Goal: Task Accomplishment & Management: Manage account settings

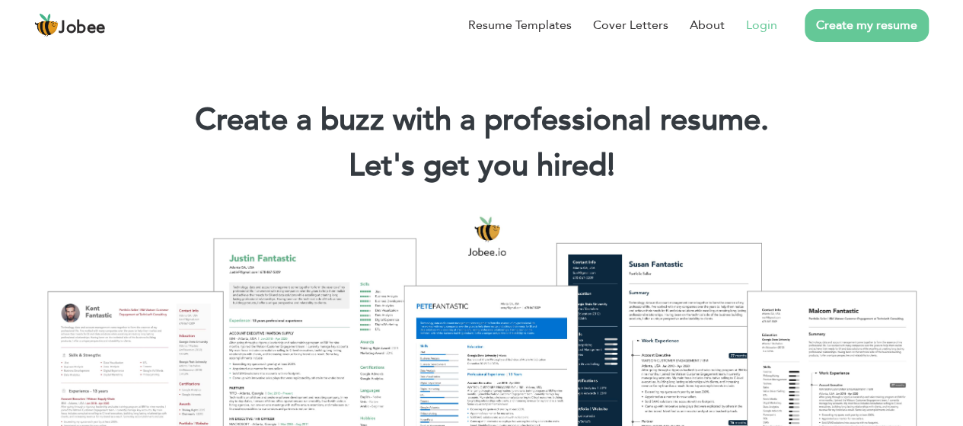
click at [751, 22] on link "Login" at bounding box center [761, 25] width 31 height 18
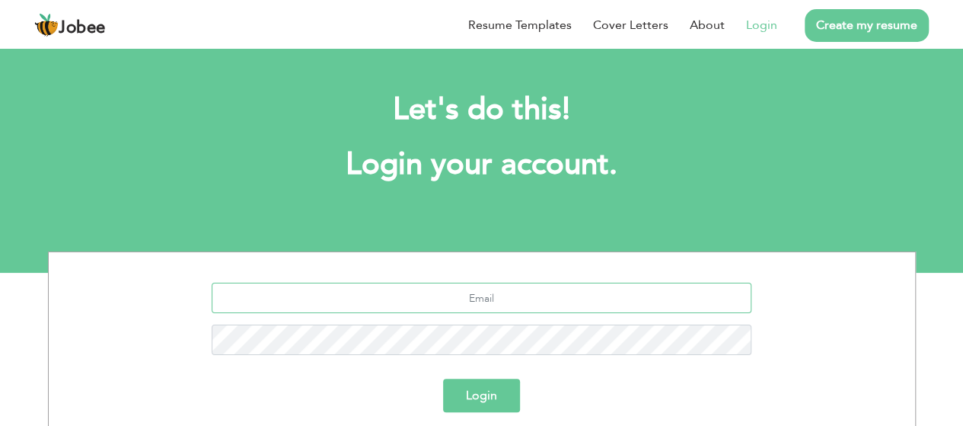
click at [519, 304] on input "text" at bounding box center [482, 298] width 540 height 30
type input "[EMAIL_ADDRESS][DOMAIN_NAME]"
click at [462, 392] on button "Login" at bounding box center [481, 396] width 77 height 34
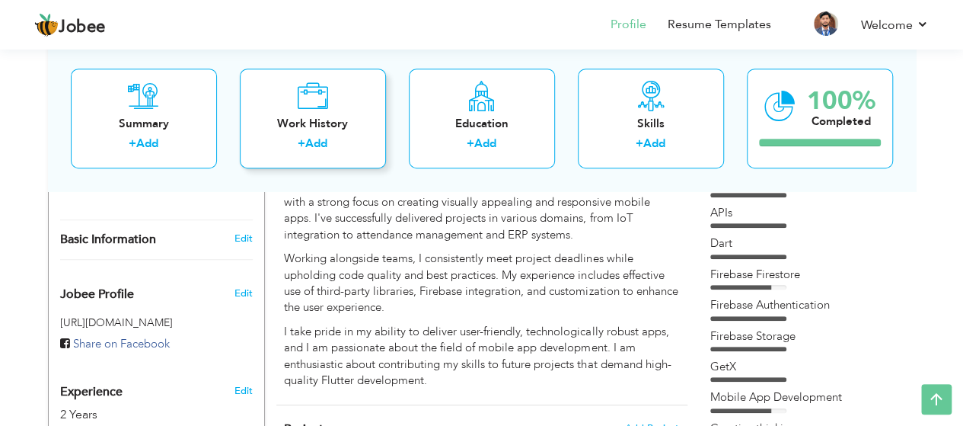
scroll to position [503, 0]
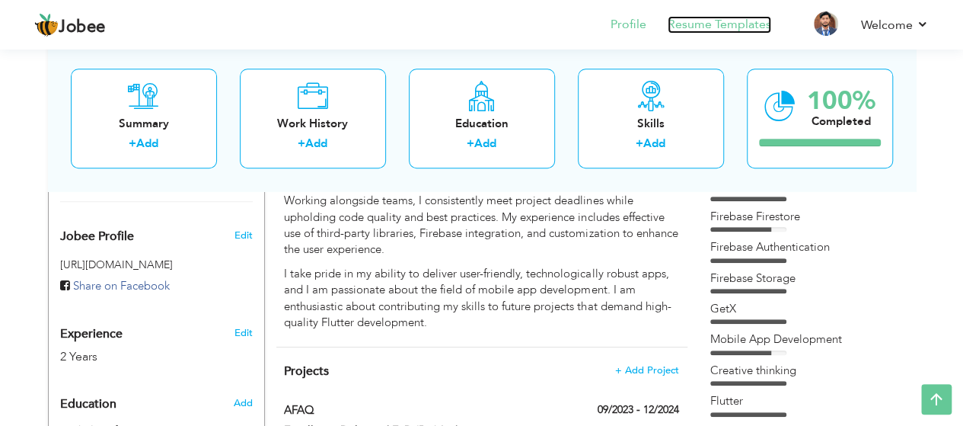
click at [687, 25] on link "Resume Templates" at bounding box center [720, 25] width 104 height 18
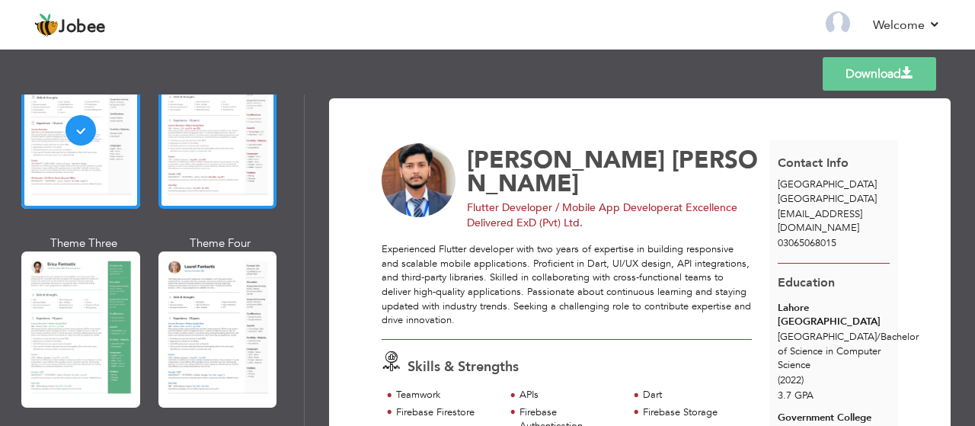
scroll to position [155, 0]
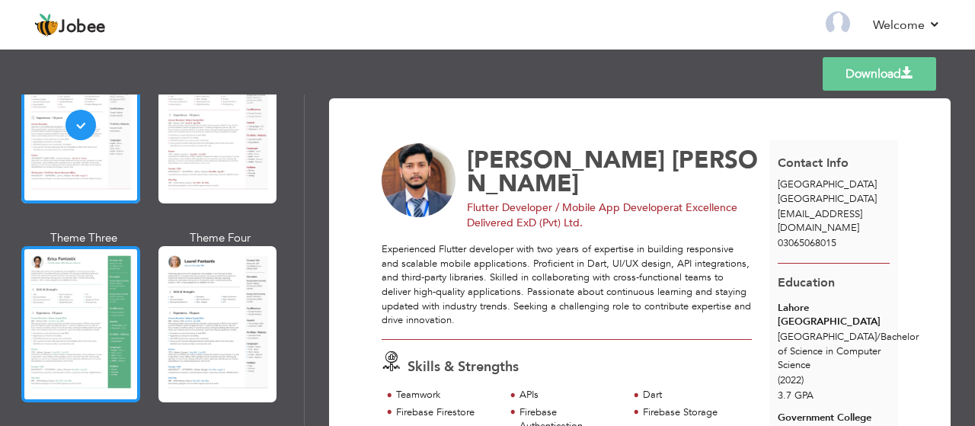
click at [81, 324] on div at bounding box center [80, 324] width 119 height 156
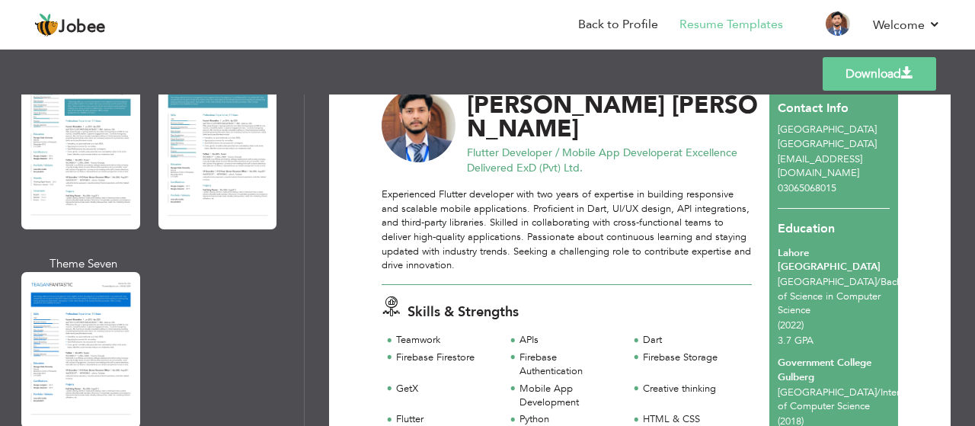
scroll to position [2774, 0]
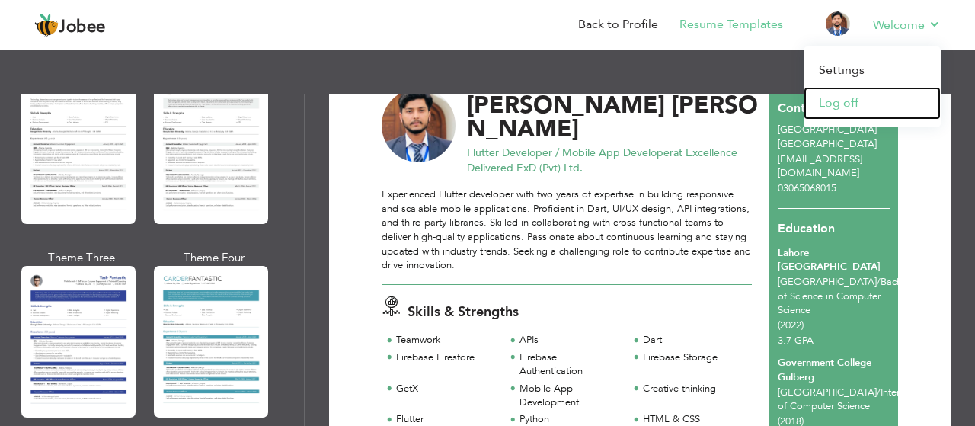
click at [829, 97] on link "Log off" at bounding box center [872, 103] width 137 height 33
